Goal: Task Accomplishment & Management: Use online tool/utility

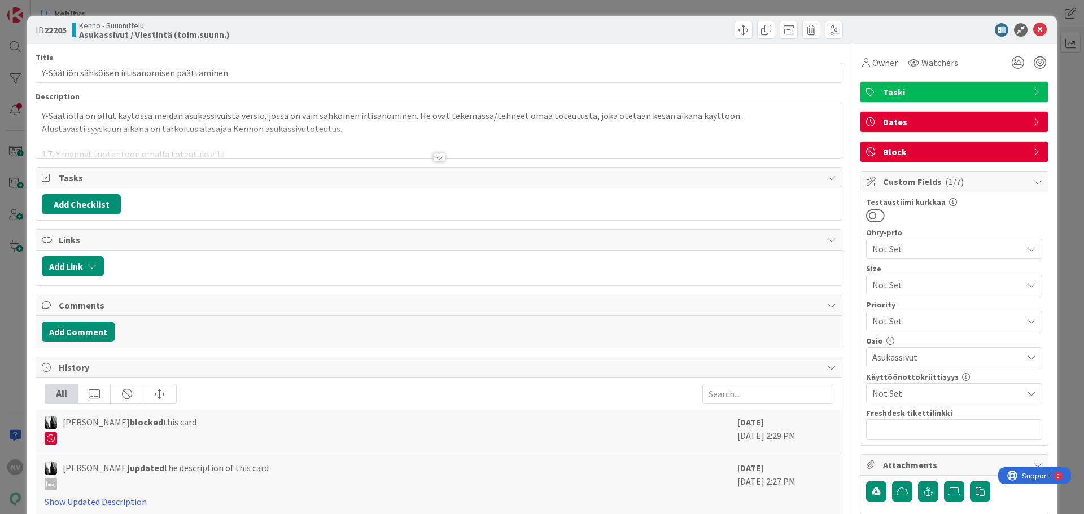
click at [436, 158] on div at bounding box center [439, 157] width 12 height 9
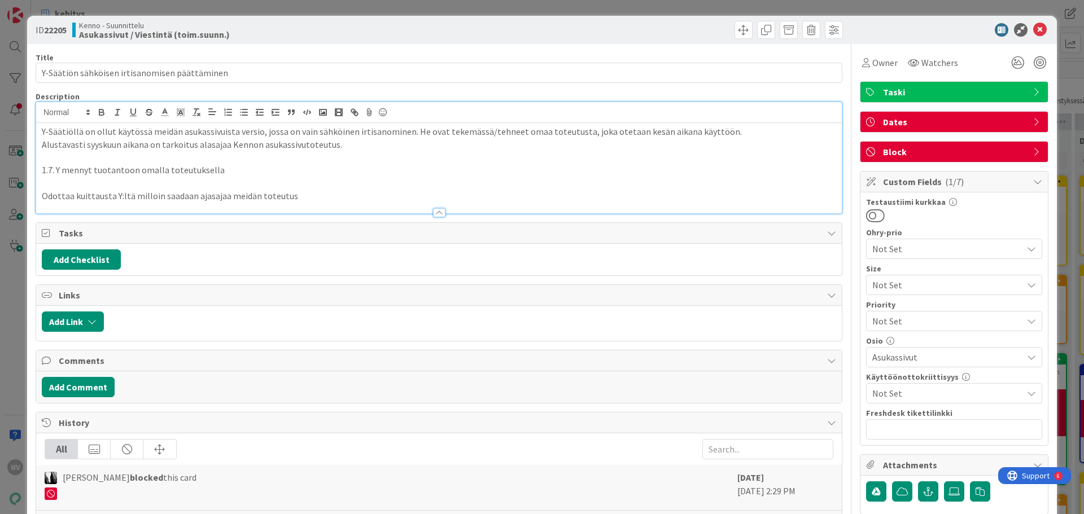
click at [436, 213] on div at bounding box center [439, 212] width 12 height 9
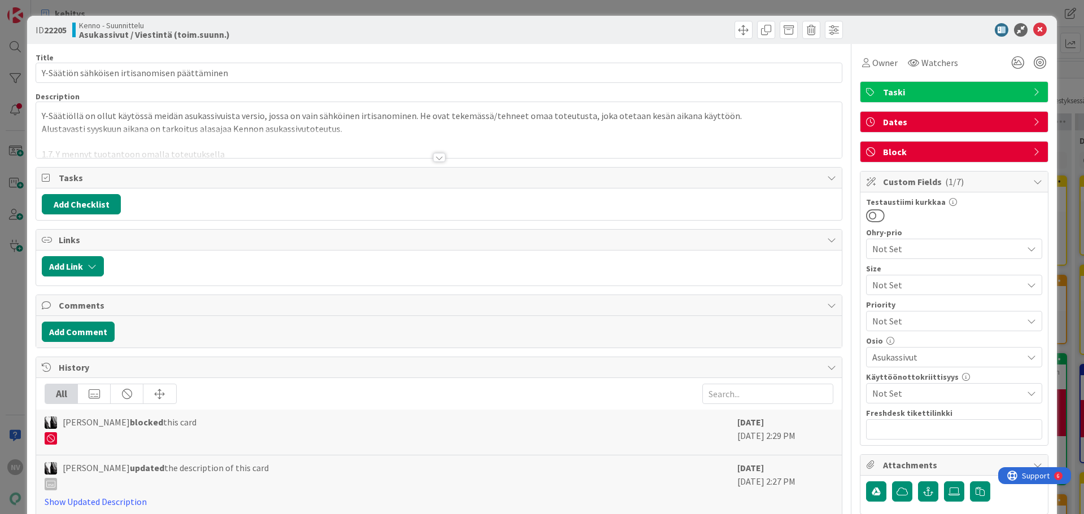
click at [438, 157] on div at bounding box center [439, 157] width 12 height 9
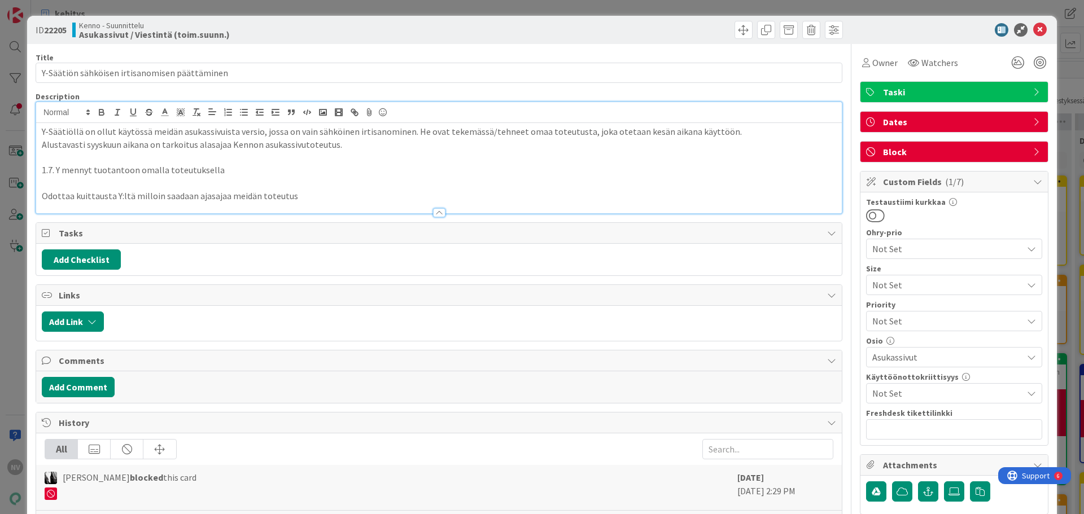
click at [333, 195] on p "Odottaa kuittausta Y:ltä milloin saadaan ajasajaa meidän toteutus" at bounding box center [439, 196] width 794 height 13
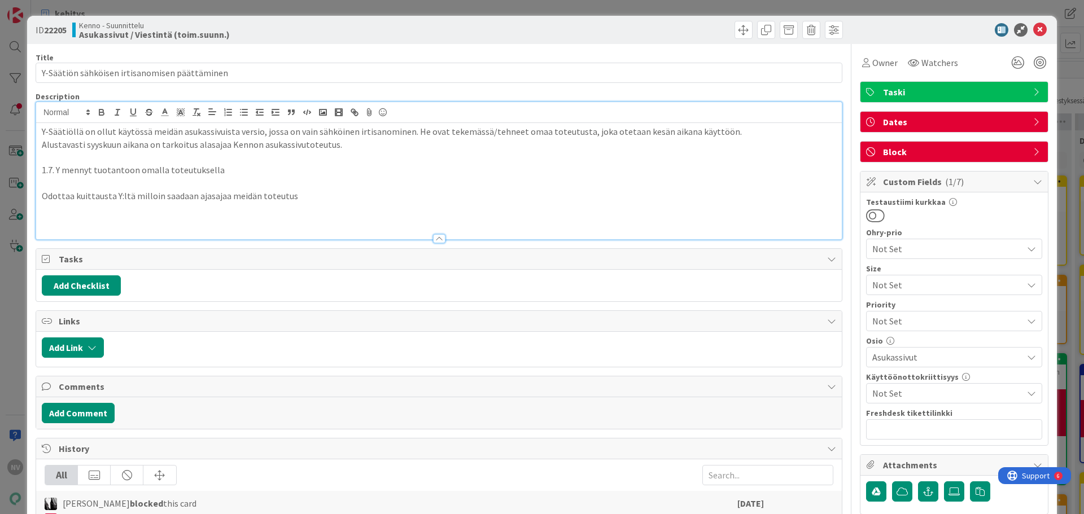
click at [203, 196] on p "Odottaa kuittausta Y:ltä milloin saadaan ajasajaa meidän toteutus" at bounding box center [439, 196] width 794 height 13
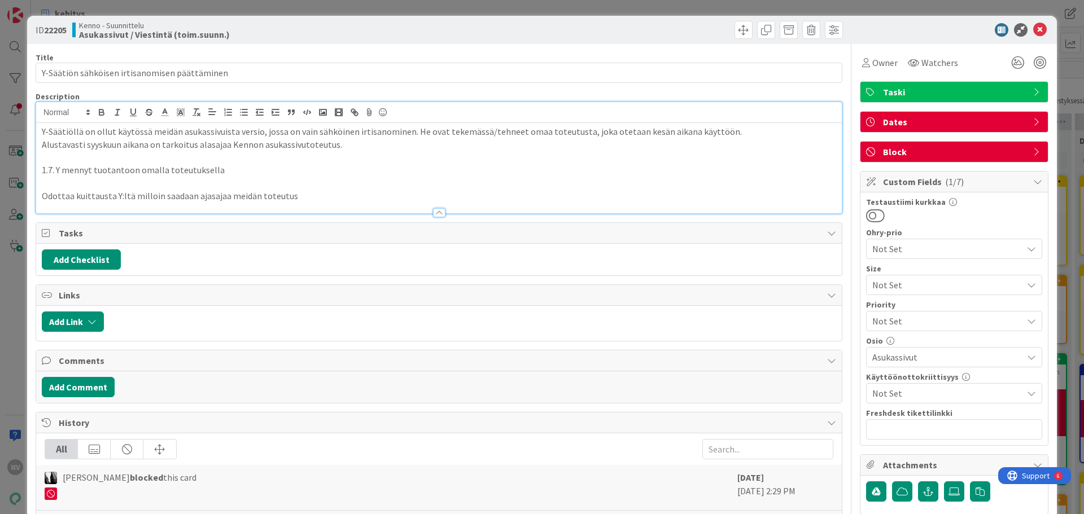
click at [201, 196] on p "Odottaa kuittausta Y:ltä milloin saadaan ajasajaa meidän toteutus" at bounding box center [439, 196] width 794 height 13
drag, startPoint x: 310, startPoint y: 191, endPoint x: 326, endPoint y: 199, distance: 18.2
click at [311, 191] on p "Odottaa kuittausta Y:ltä milloin saadaan alasajaa meidän toteutus" at bounding box center [439, 196] width 794 height 13
drag, startPoint x: 208, startPoint y: 193, endPoint x: 225, endPoint y: 198, distance: 17.0
click at [208, 194] on p "Odottaa kuittausta Y:ltä milloin saadaan alasajaa meidän toteutus" at bounding box center [439, 196] width 794 height 13
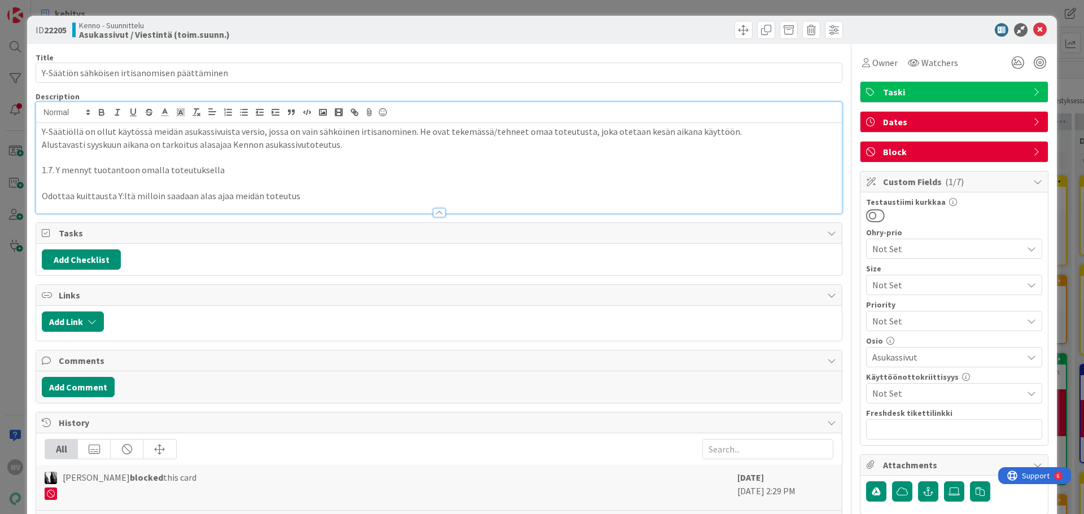
click at [351, 198] on p "Odottaa kuittausta Y:ltä milloin saadaan alas ajaa meidän toteutus" at bounding box center [439, 196] width 794 height 13
click at [323, 198] on p "Odottaa kuittausta Y:ltä milloin saadaan alas ajaa meidän toteutus" at bounding box center [439, 196] width 794 height 13
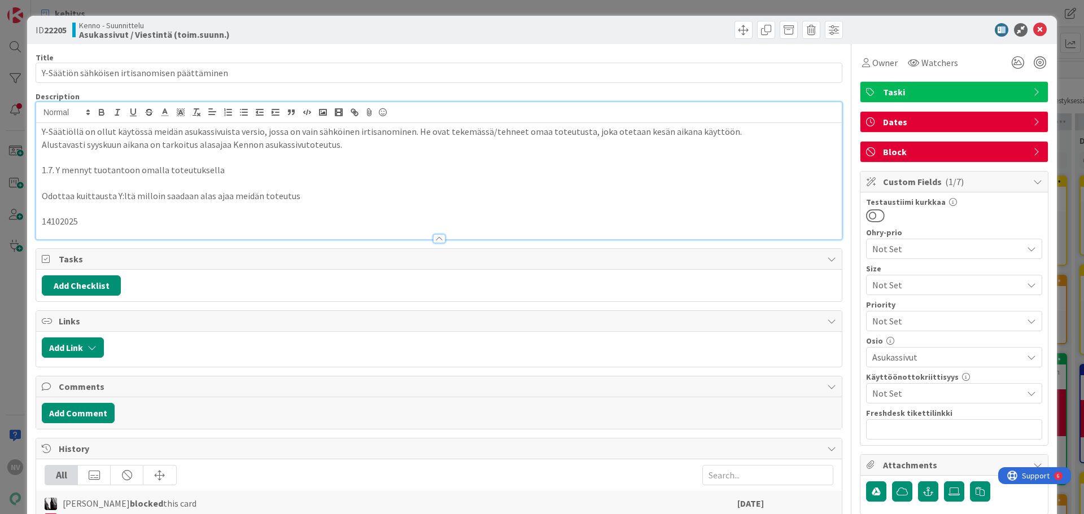
click at [136, 221] on p "14102025" at bounding box center [439, 221] width 794 height 13
click at [208, 221] on p "14102025 Y.ltä saatu kuittaus, että saa" at bounding box center [439, 221] width 794 height 13
click at [209, 222] on p "14102025 Y.ltä saatu kuittaus, että saa" at bounding box center [439, 221] width 794 height 13
click at [209, 225] on p "14102025 Y.ltä saatu kuittaus, että saa" at bounding box center [439, 221] width 794 height 13
click at [215, 223] on p "14102025 Y.ltä saatu kuittaus, että saa" at bounding box center [439, 221] width 794 height 13
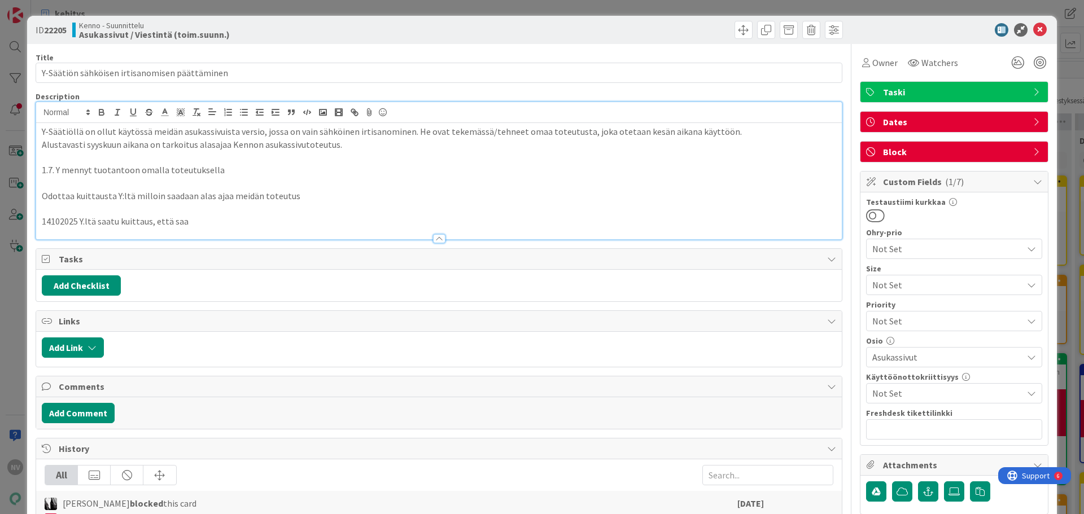
drag, startPoint x: 191, startPoint y: 220, endPoint x: 184, endPoint y: 221, distance: 8.0
click at [191, 220] on p "14102025 Y.ltä saatu kuittaus, että saa" at bounding box center [439, 221] width 794 height 13
click at [197, 221] on p "14102025 Y.ltä saatu kuittaus, että saa" at bounding box center [439, 221] width 794 height 13
drag, startPoint x: 251, startPoint y: 220, endPoint x: 259, endPoint y: 226, distance: 10.1
click at [255, 222] on p "14102025 Y.ltä saatu kuittaus, että saa" at bounding box center [439, 221] width 794 height 13
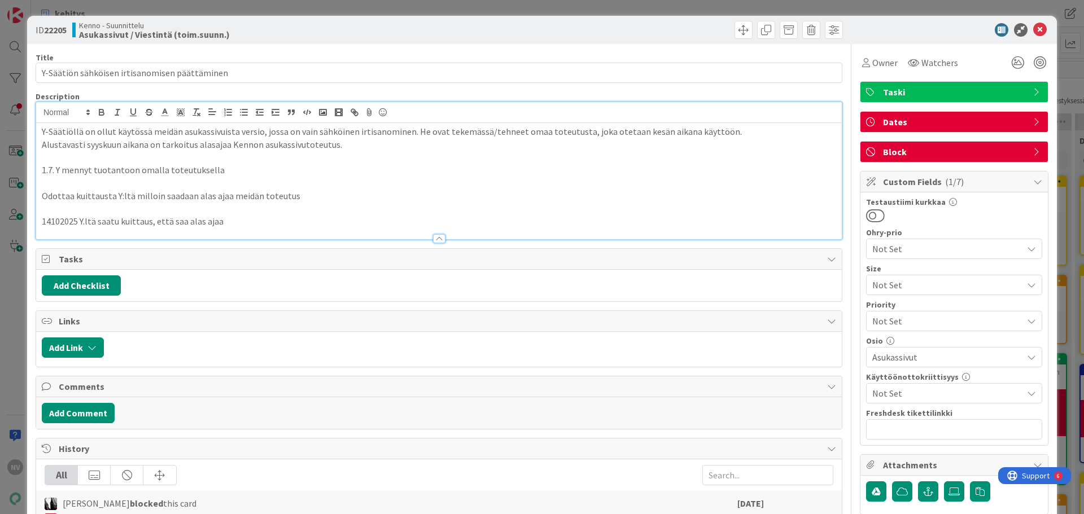
click at [290, 223] on p "14102025 Y.ltä saatu kuittaus, että saa alas ajaa" at bounding box center [439, 221] width 794 height 13
drag, startPoint x: 68, startPoint y: 29, endPoint x: 46, endPoint y: 32, distance: 22.8
click at [46, 32] on b "22205" at bounding box center [55, 29] width 23 height 11
copy b "22205"
click at [1033, 24] on icon at bounding box center [1040, 30] width 14 height 14
